Goal: Information Seeking & Learning: Learn about a topic

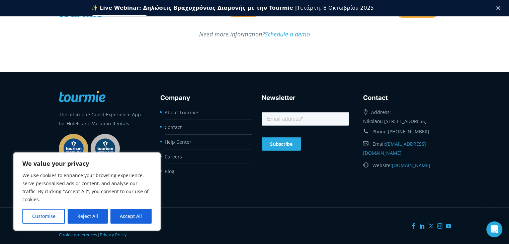
scroll to position [1865, 0]
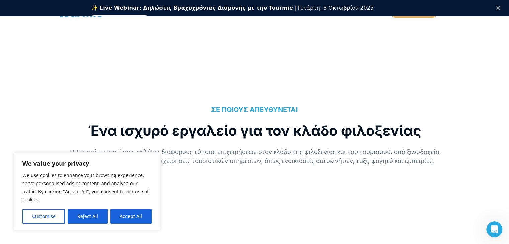
scroll to position [555, 0]
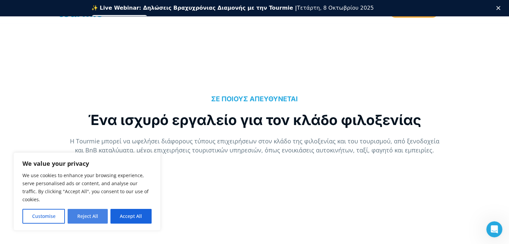
click at [86, 217] on button "Reject All" at bounding box center [88, 216] width 40 height 15
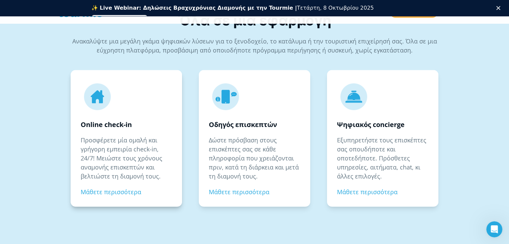
scroll to position [952, 0]
click at [363, 191] on link "Μάθετε περισσότερα" at bounding box center [367, 192] width 61 height 8
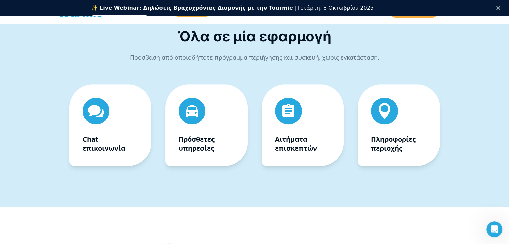
scroll to position [275, 0]
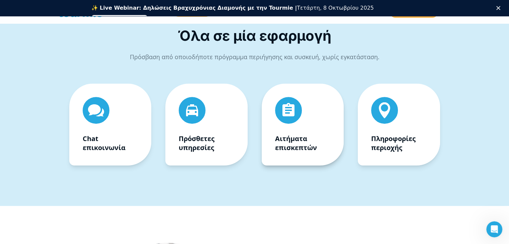
click at [308, 120] on span "" at bounding box center [289, 110] width 50 height 25
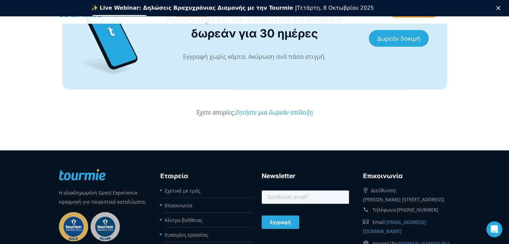
scroll to position [1862, 0]
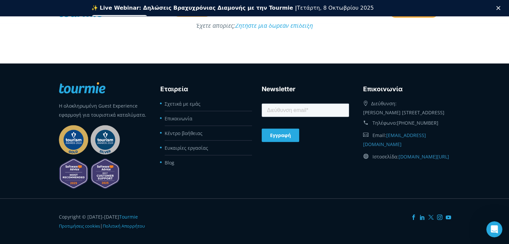
click at [85, 101] on p "Η ολοκληρωμένη Guest Experience εφαρμογή για τουριστικά καταλύματα." at bounding box center [102, 110] width 87 height 18
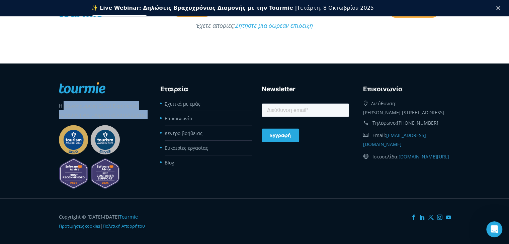
click at [85, 101] on p "Η ολοκληρωμένη Guest Experience εφαρμογή για τουριστικά καταλύματα." at bounding box center [102, 110] width 87 height 18
click at [178, 116] on link "Επικοινωνία" at bounding box center [179, 119] width 28 height 6
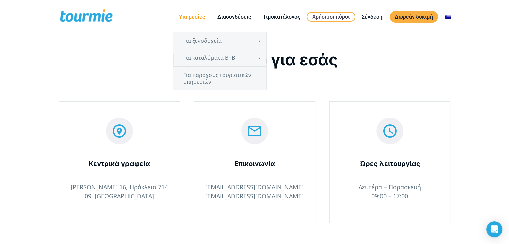
click at [196, 17] on link "Υπηρεσίες" at bounding box center [192, 17] width 36 height 8
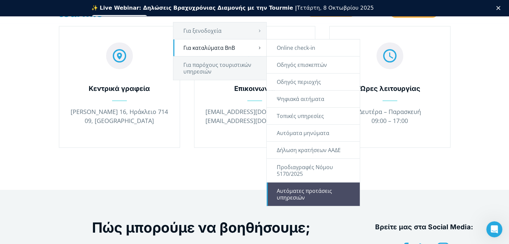
scroll to position [69, 0]
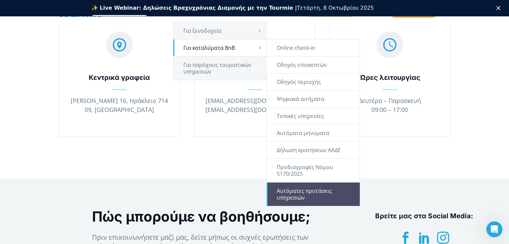
click at [305, 196] on link "Αυτόματες προτάσεις υπηρεσιών" at bounding box center [313, 194] width 93 height 23
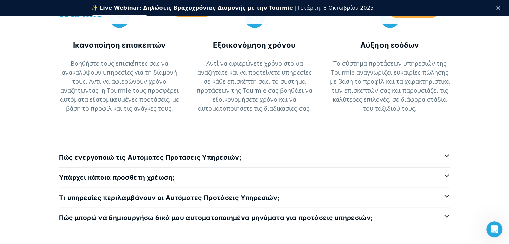
scroll to position [1658, 0]
click at [219, 154] on h4 "Πώς ενεργοποιώ τις Αυτόματες Προτάσεις Υπηρεσιών;" at bounding box center [150, 158] width 183 height 8
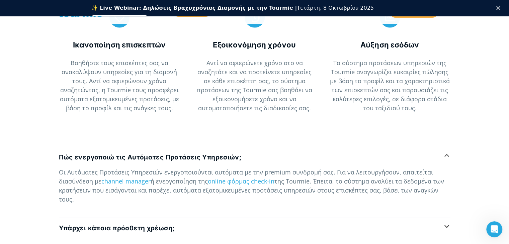
click at [219, 154] on h4 "Πώς ενεργοποιώ τις Αυτόματες Προτάσεις Υπηρεσιών;" at bounding box center [150, 158] width 183 height 8
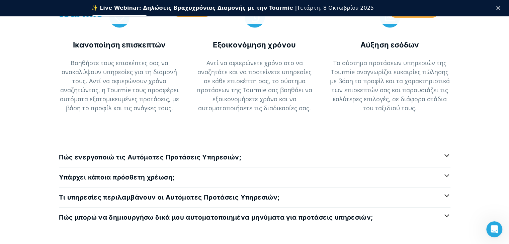
click at [157, 176] on h4 "Υπάρχει κάποια πρόσθετη χρέωση;" at bounding box center [117, 178] width 116 height 8
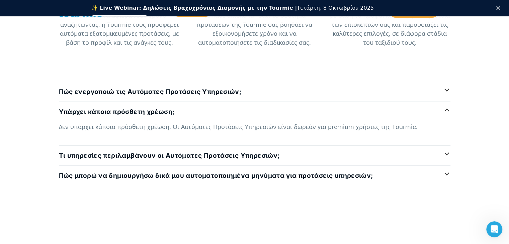
scroll to position [1726, 0]
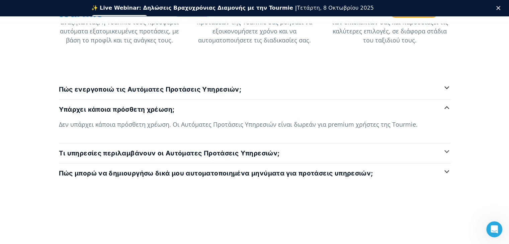
click at [246, 150] on h4 "Τι υπηρεσίες περιλαμβάνουν οι Αυτόματες Προτάσεις Υπηρεσιών;" at bounding box center [169, 154] width 221 height 8
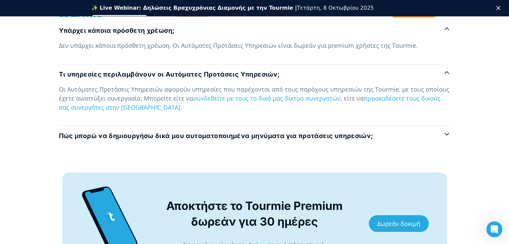
scroll to position [1828, 0]
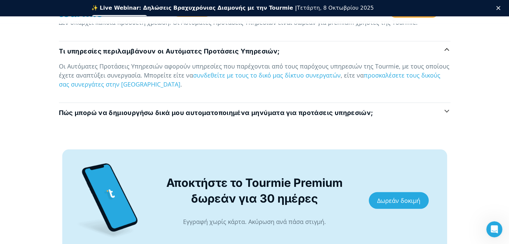
click at [228, 109] on h4 "Πώς μπορώ να δημιουργήσω δικά μου αυτοματοποιημένα μηνύματα για προτάσεις υπηρε…" at bounding box center [216, 113] width 315 height 8
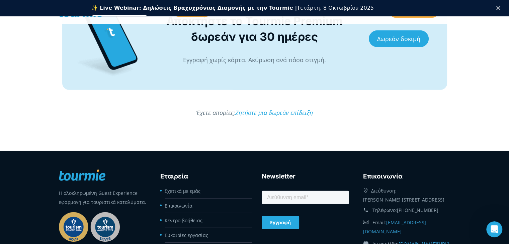
scroll to position [2001, 0]
